Goal: Navigation & Orientation: Find specific page/section

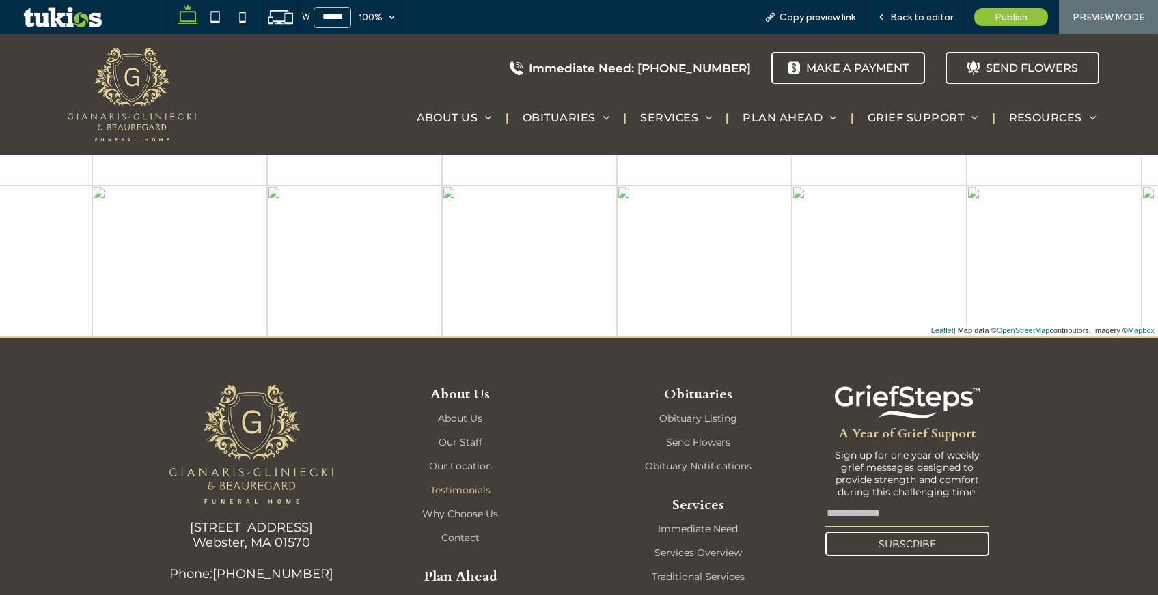
scroll to position [2458, 0]
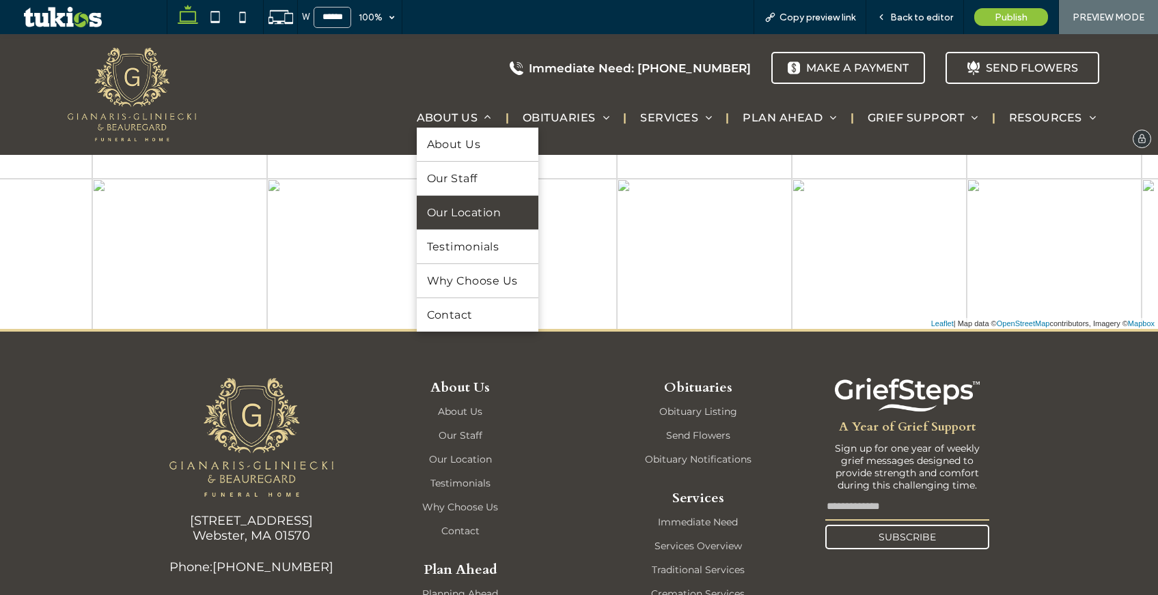
drag, startPoint x: 446, startPoint y: 210, endPoint x: 414, endPoint y: 397, distance: 189.8
click at [446, 210] on span "Our Location" at bounding box center [464, 212] width 74 height 13
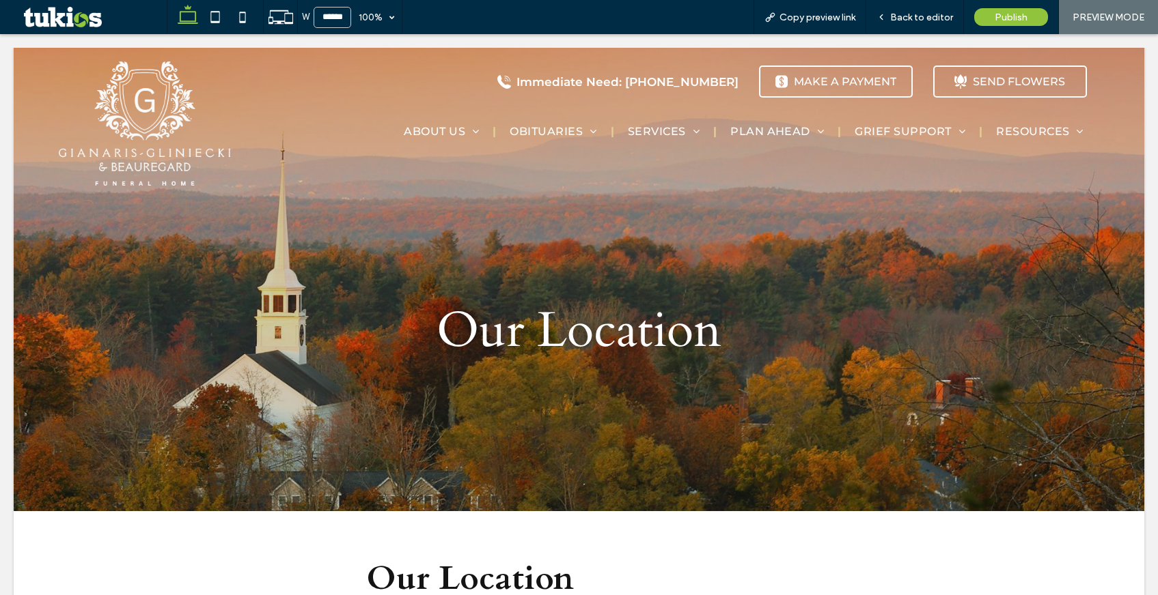
scroll to position [0, 0]
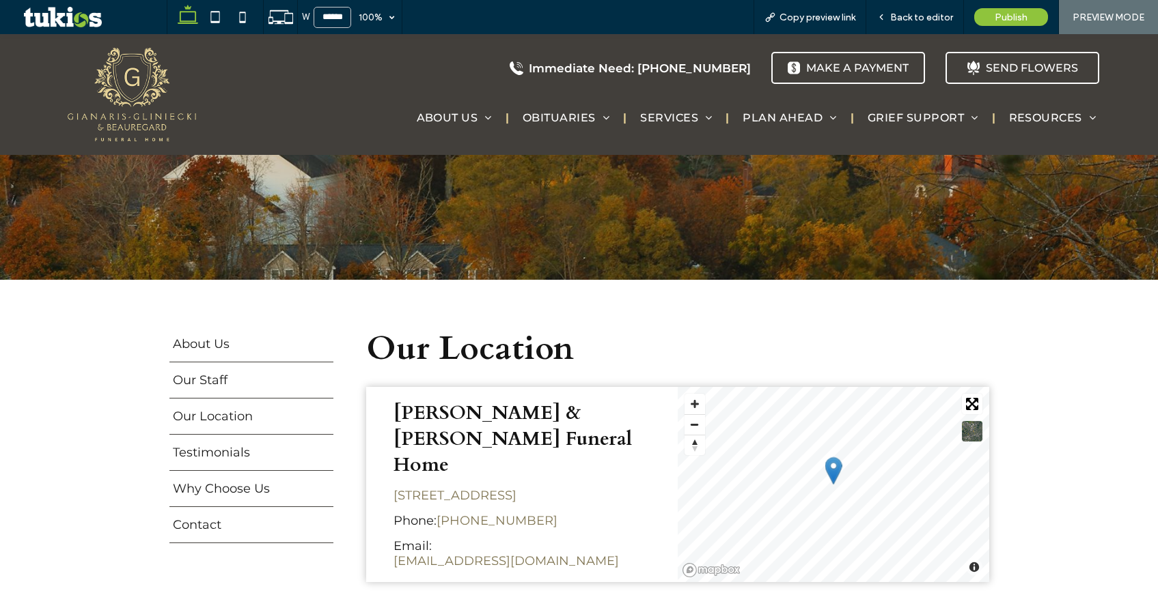
scroll to position [137, 0]
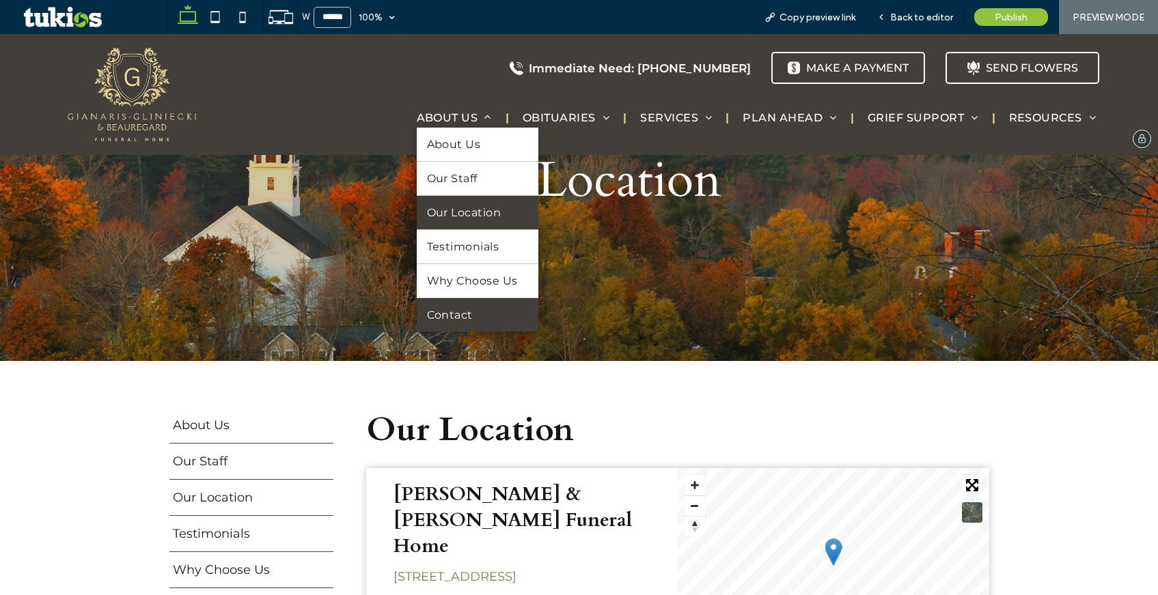
click at [466, 313] on link "Contact" at bounding box center [478, 314] width 122 height 33
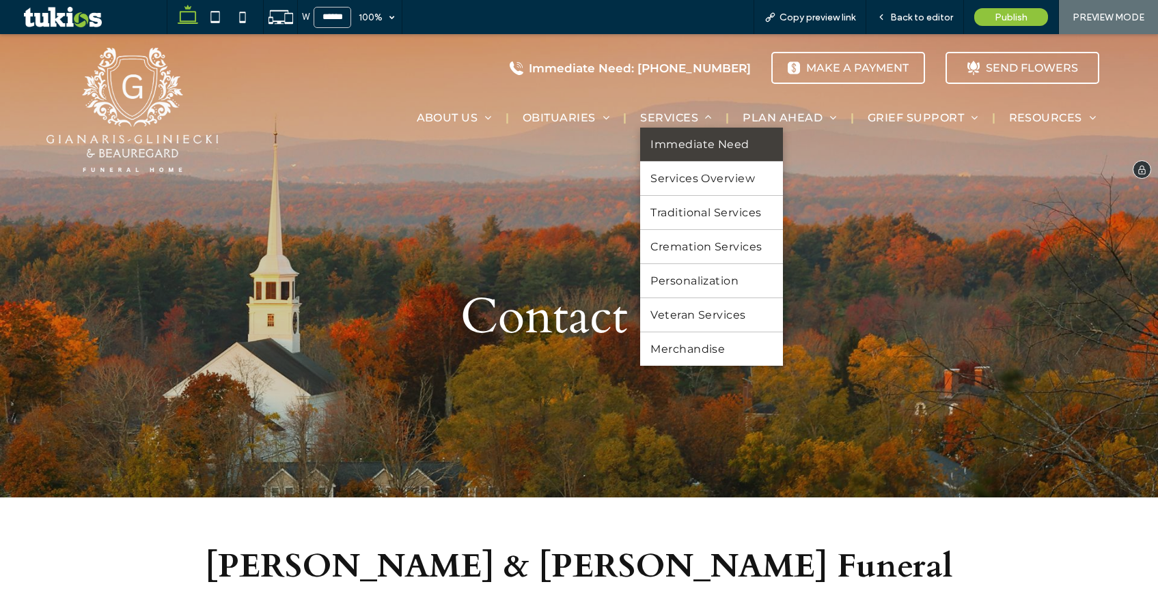
click at [662, 147] on span "Immediate Need" at bounding box center [699, 144] width 99 height 13
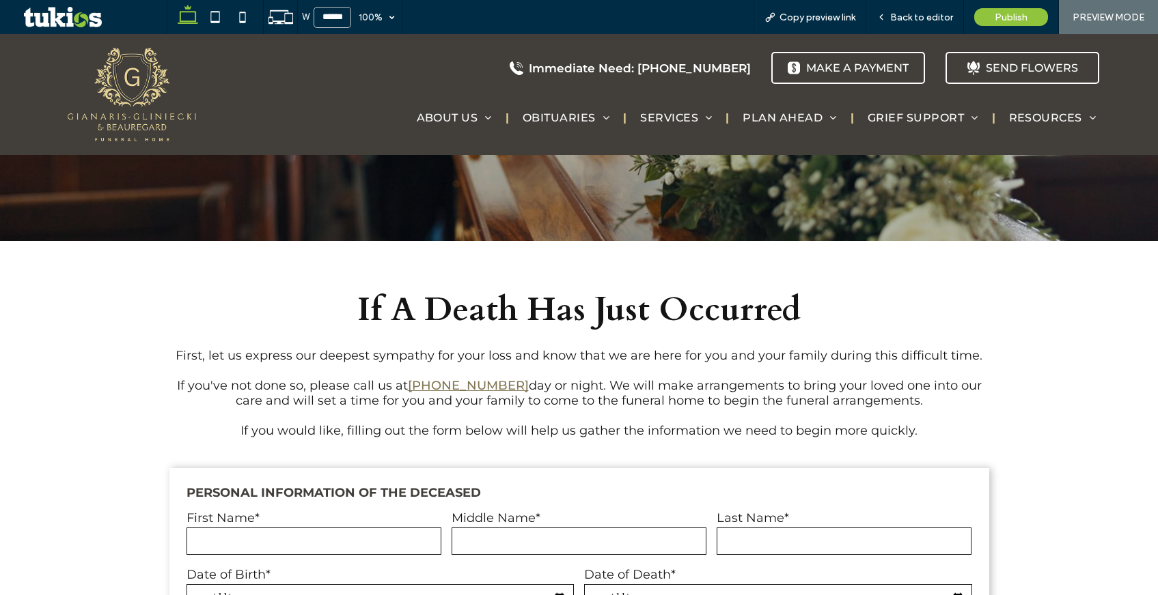
scroll to position [273, 0]
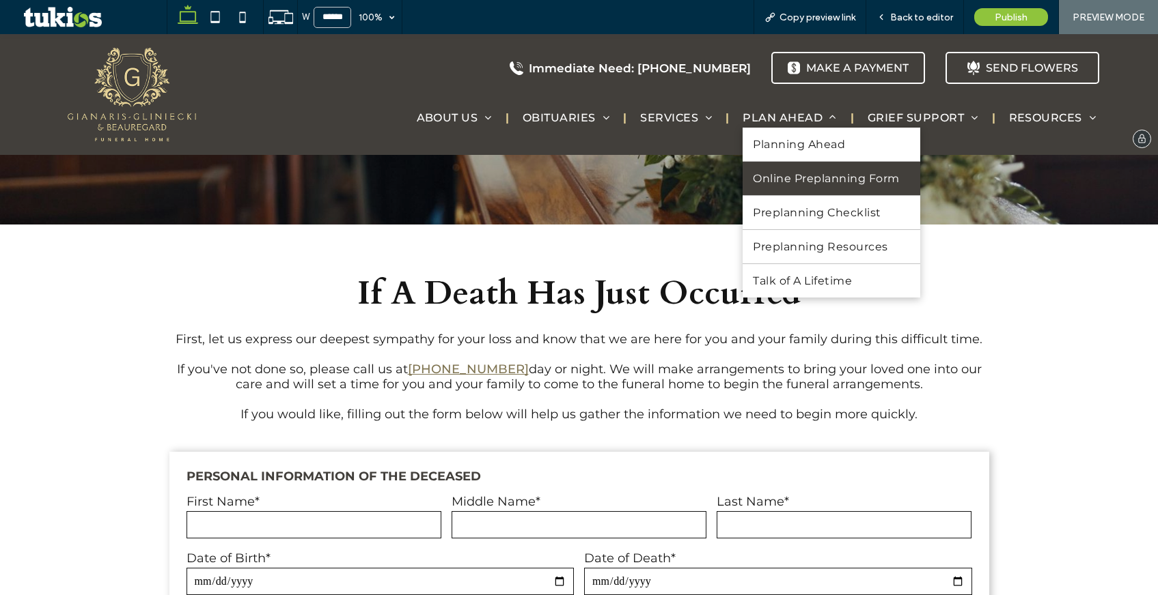
drag, startPoint x: 793, startPoint y: 166, endPoint x: 793, endPoint y: 201, distance: 34.8
click at [793, 166] on link "Online Preplanning Form" at bounding box center [830, 178] width 177 height 33
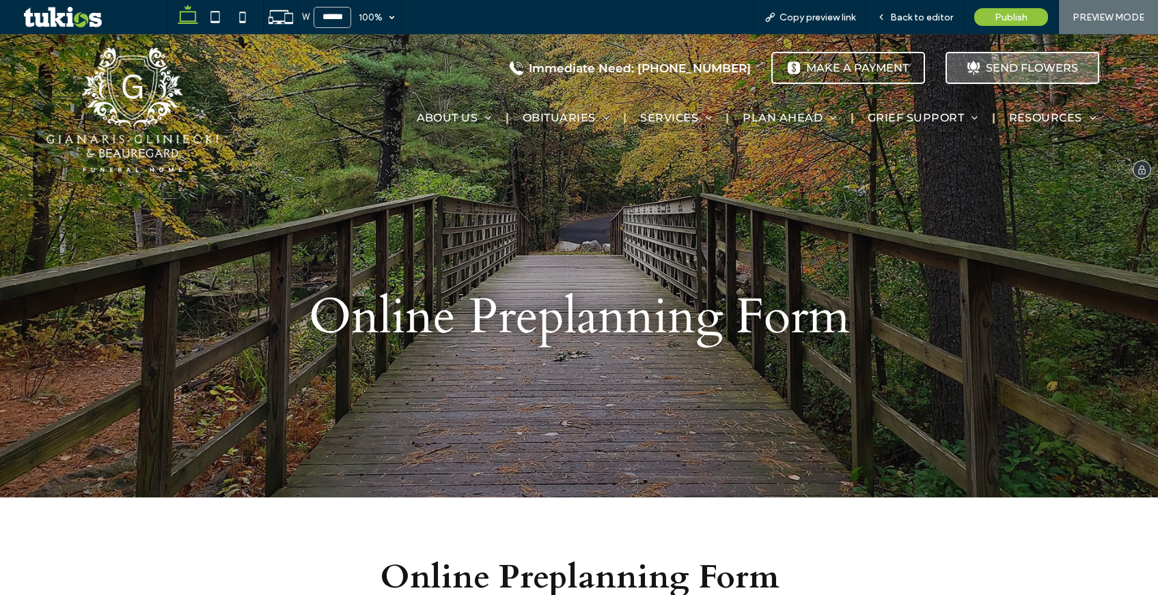
click at [987, 61] on div ".st0-{display:none;} .st1-{display:inline;} .st2-{fill:#currentcolor;} SEND FLO…" at bounding box center [1022, 68] width 154 height 32
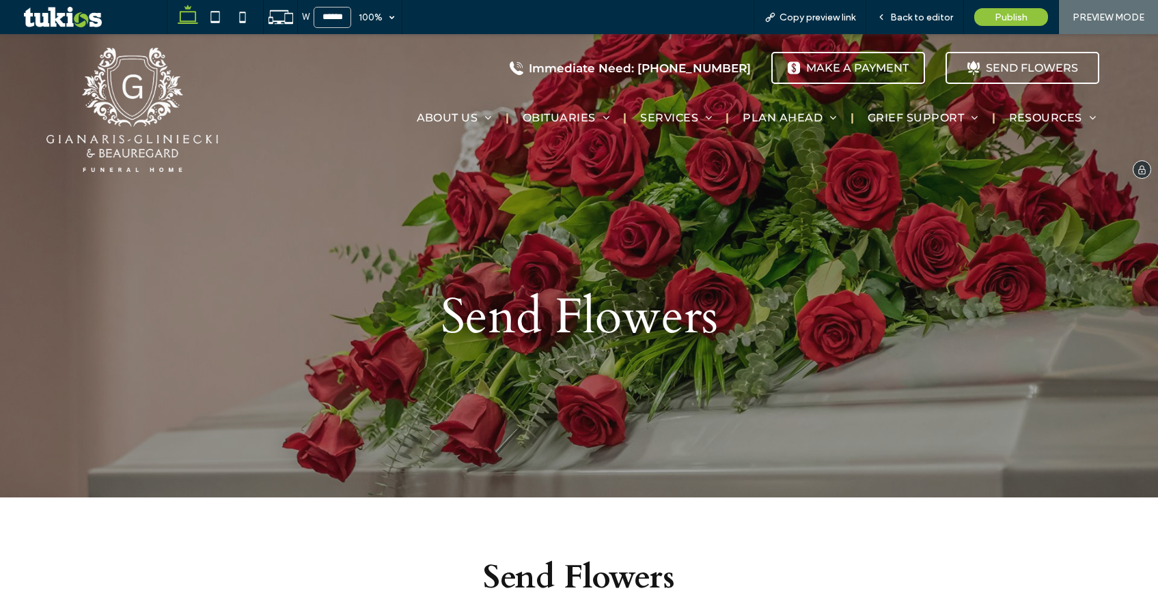
click at [97, 106] on img at bounding box center [131, 110] width 171 height 124
